Goal: Transaction & Acquisition: Purchase product/service

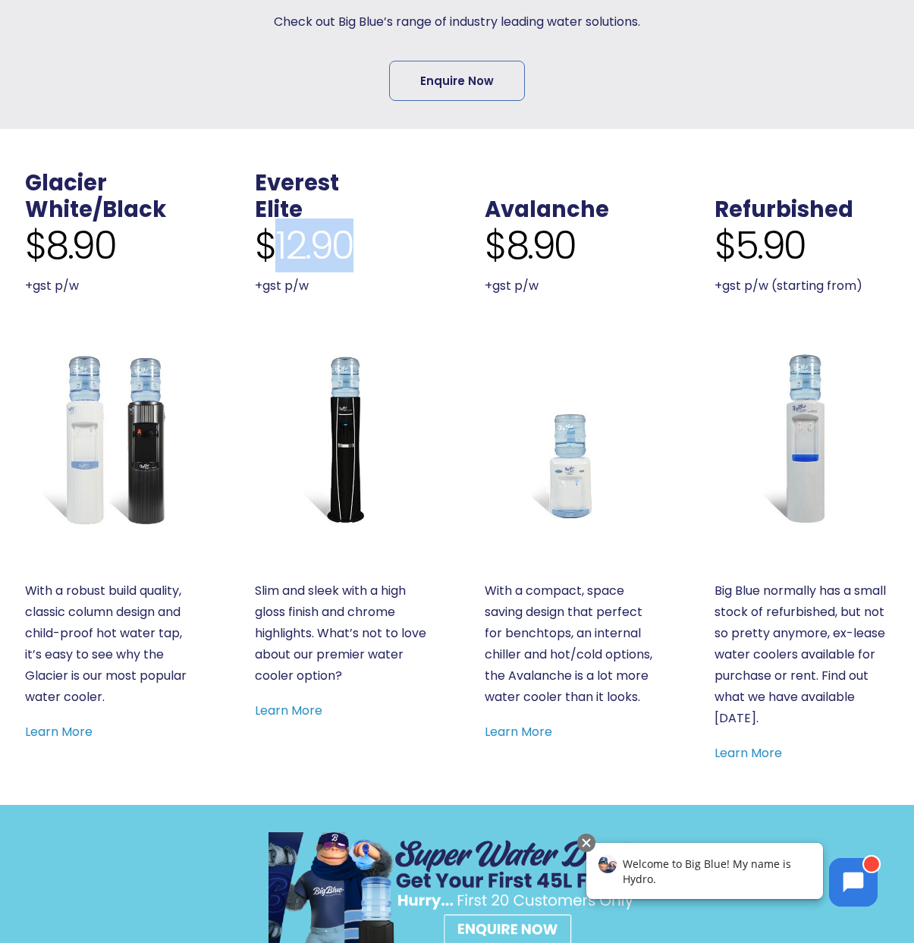
drag, startPoint x: 279, startPoint y: 244, endPoint x: 362, endPoint y: 237, distance: 83.1
click at [362, 237] on div "$12.90 +gst p/w" at bounding box center [342, 260] width 175 height 74
click at [317, 182] on link "Everest" at bounding box center [297, 183] width 84 height 30
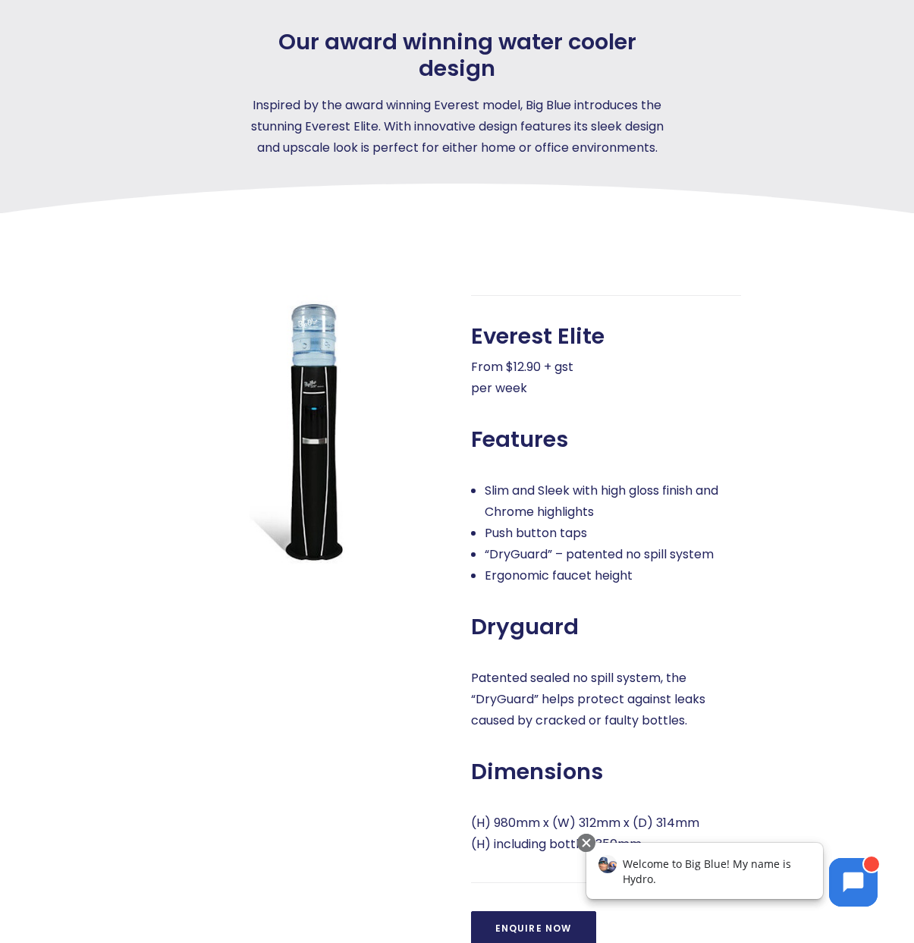
scroll to position [464, 0]
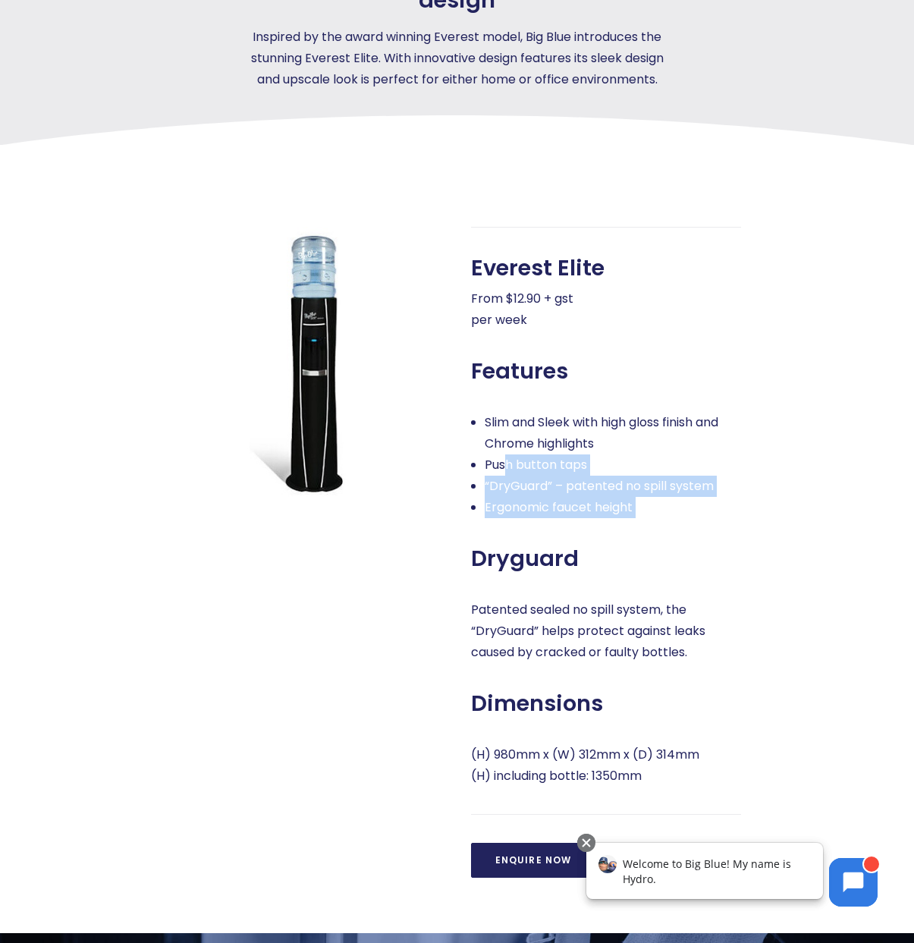
drag, startPoint x: 507, startPoint y: 486, endPoint x: 651, endPoint y: 549, distance: 157.3
click at [651, 550] on div "Everest Elite From $12.90 + gst per week Features Slim and Sleek with high glos…" at bounding box center [606, 552] width 270 height 651
click at [651, 549] on div "Everest Elite From $12.90 + gst per week Features Slim and Sleek with high glos…" at bounding box center [606, 552] width 270 height 651
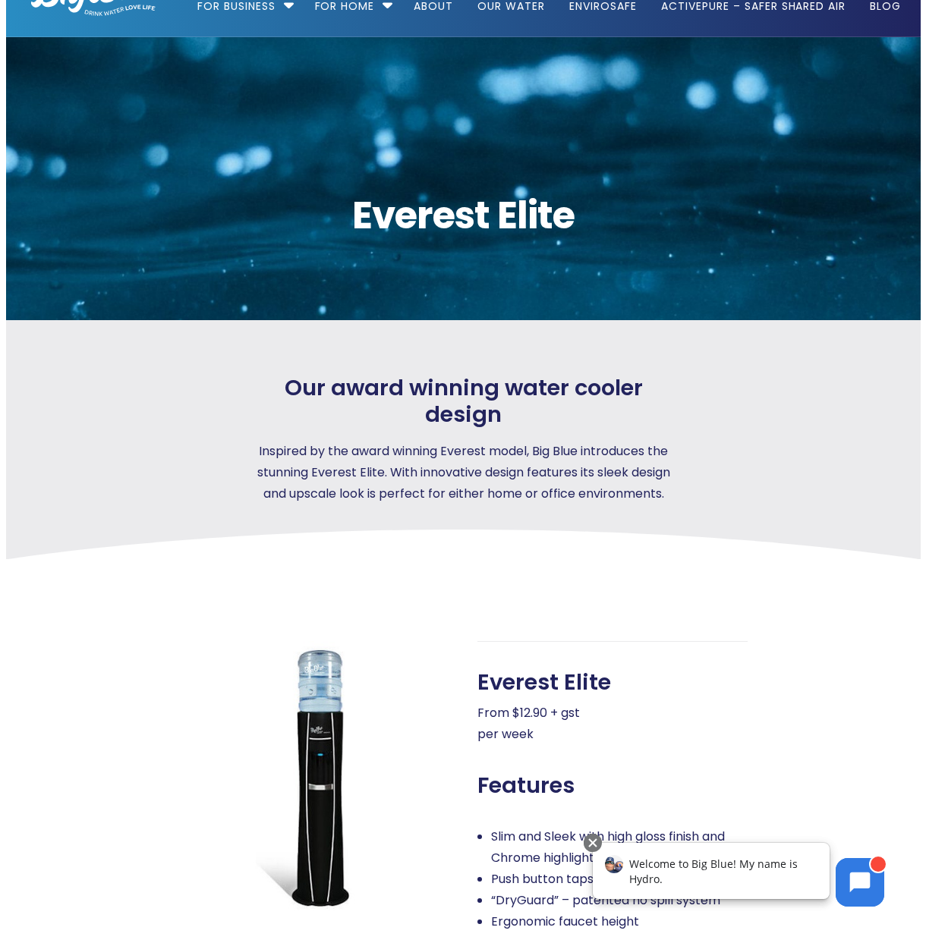
scroll to position [0, 0]
